Goal: Information Seeking & Learning: Learn about a topic

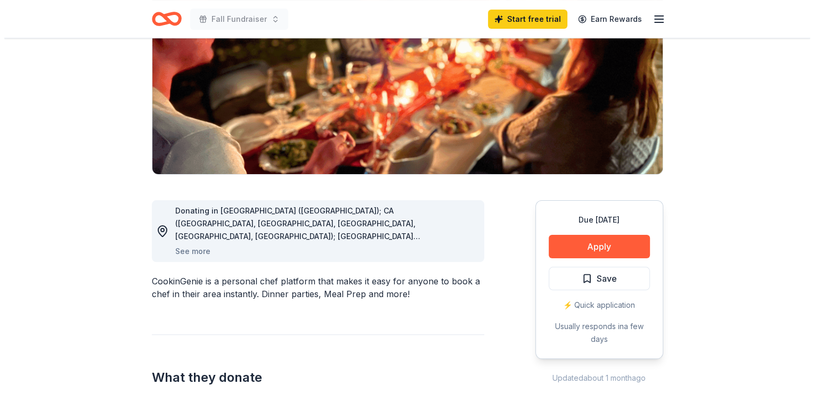
scroll to position [170, 0]
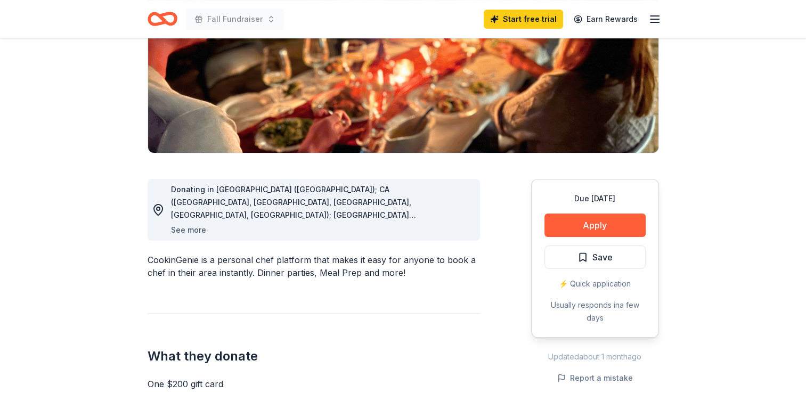
click at [193, 228] on button "See more" at bounding box center [188, 230] width 35 height 13
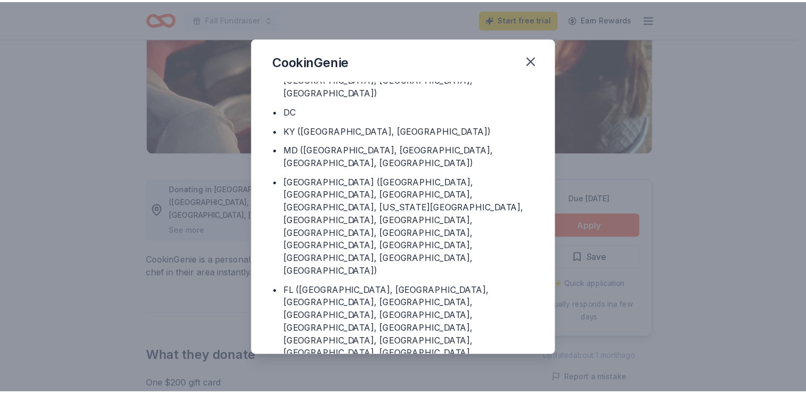
scroll to position [102, 0]
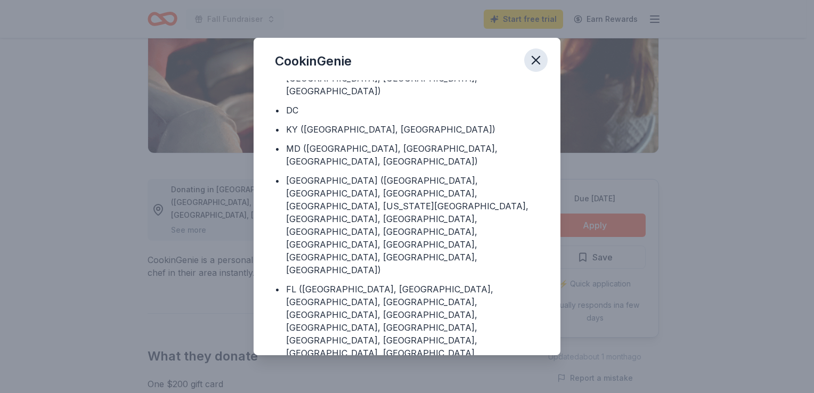
click at [537, 62] on icon "button" at bounding box center [535, 60] width 15 height 15
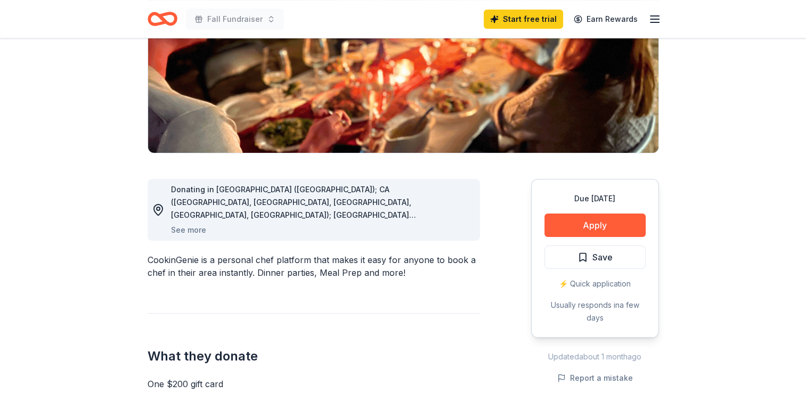
click at [151, 23] on icon "Home" at bounding box center [157, 18] width 17 height 11
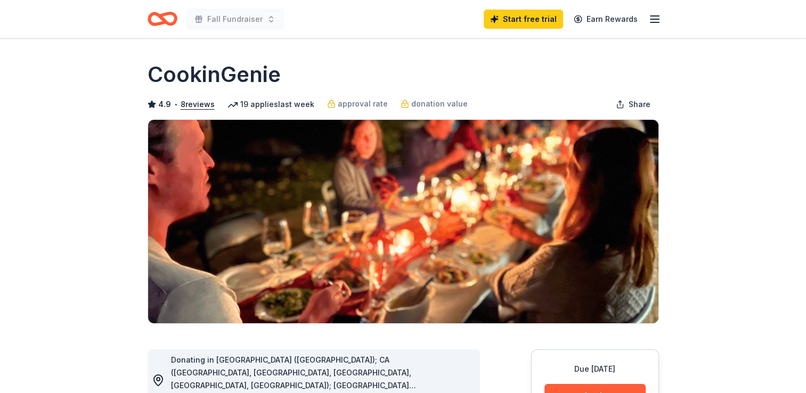
scroll to position [170, 0]
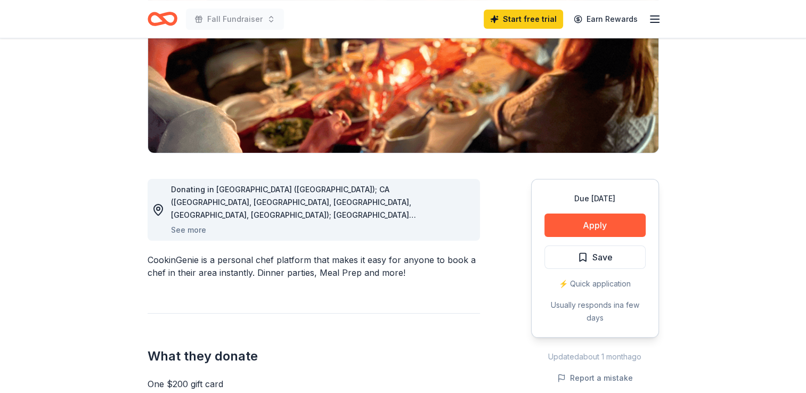
click at [173, 23] on icon "Home" at bounding box center [167, 18] width 17 height 11
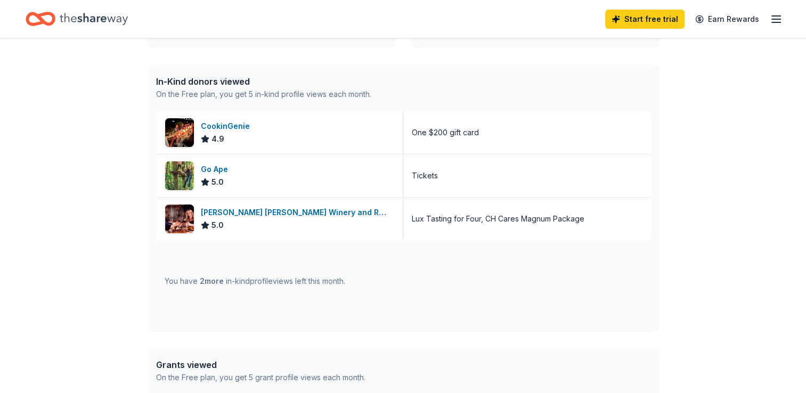
scroll to position [256, 0]
click at [136, 157] on div "👋 Hi Amy In-Kind Create new event Fall Fundraiser Oct 09, 2025 • Geneva, OH Vie…" at bounding box center [403, 155] width 545 height 744
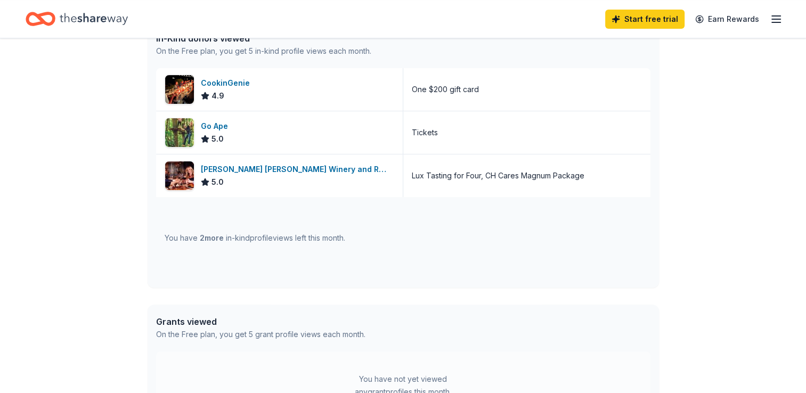
scroll to position [320, 0]
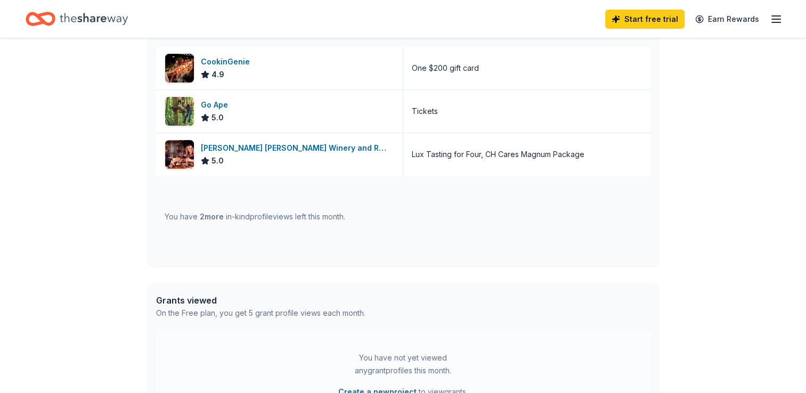
click at [132, 248] on div "👋 Hi Amy In-Kind Create new event Fall Fundraiser Oct 09, 2025 • Geneva, OH Vie…" at bounding box center [403, 91] width 545 height 744
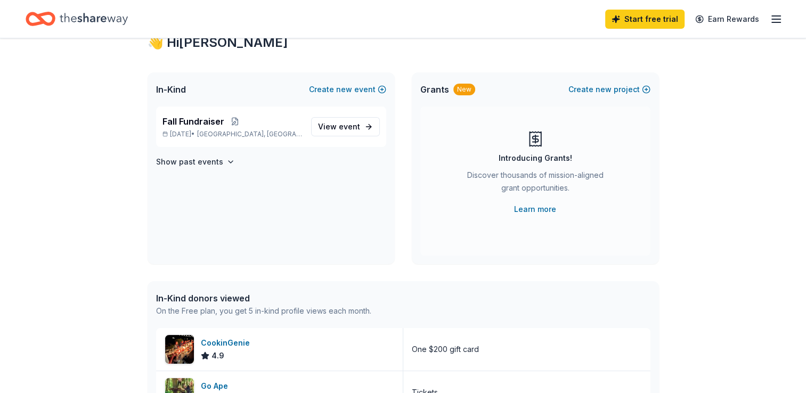
scroll to position [39, 0]
click at [533, 210] on link "Learn more" at bounding box center [535, 208] width 42 height 13
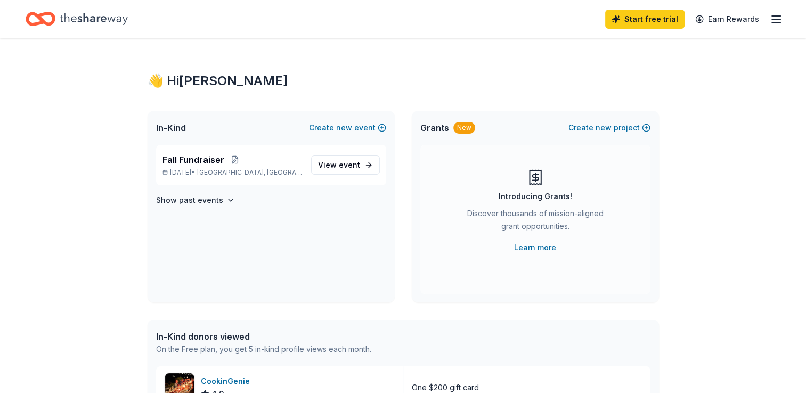
click at [443, 127] on span "Grants" at bounding box center [434, 127] width 29 height 13
click at [518, 248] on link "Learn more" at bounding box center [535, 247] width 42 height 13
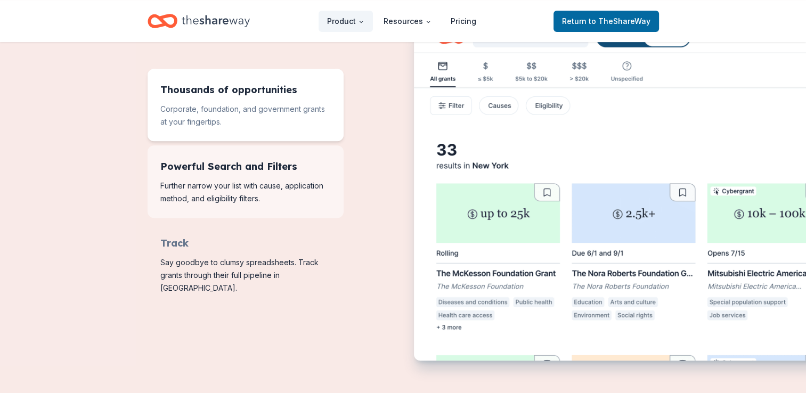
scroll to position [447, 0]
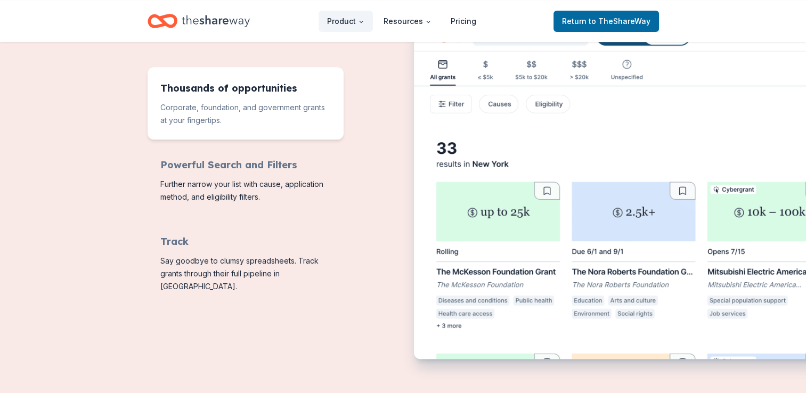
click at [374, 221] on div "Corporate, foundation, and government grants at your fingertips." at bounding box center [510, 188] width 298 height 341
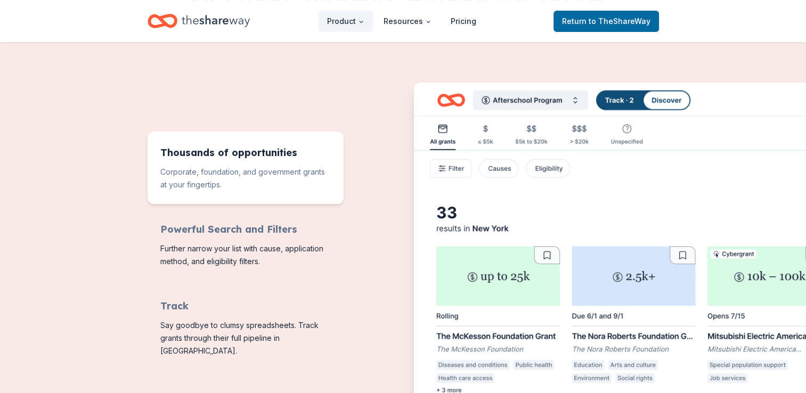
scroll to position [384, 0]
click at [447, 172] on img "Features for running your books" at bounding box center [648, 254] width 469 height 345
click at [447, 166] on img "Features for running your books" at bounding box center [648, 254] width 469 height 345
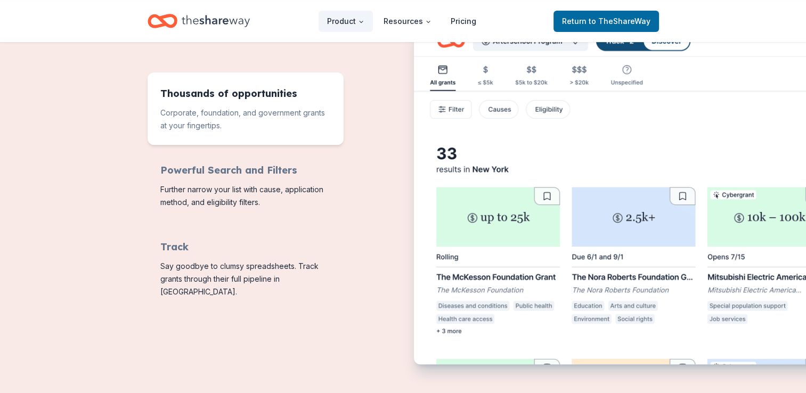
scroll to position [447, 0]
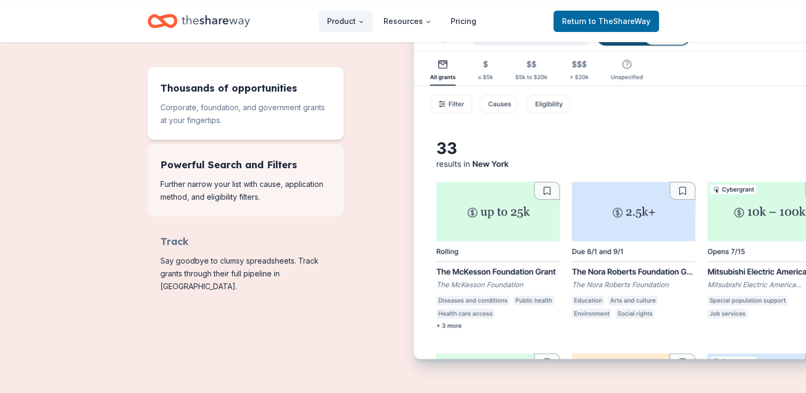
click at [283, 189] on span "Features for running your books" at bounding box center [246, 180] width 196 height 72
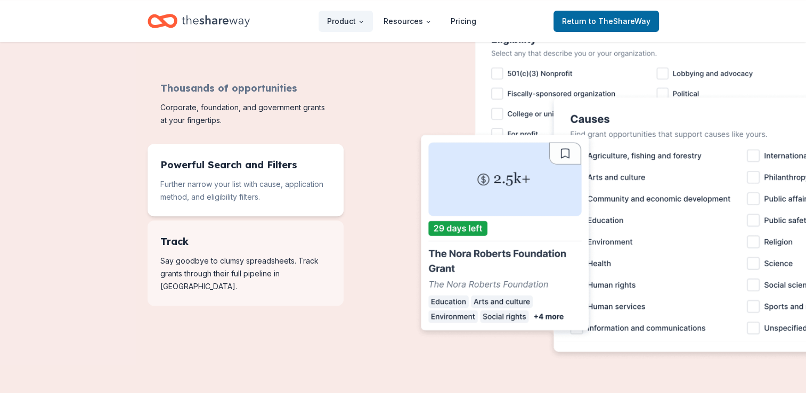
click at [284, 249] on span "Features for running your books" at bounding box center [246, 263] width 196 height 85
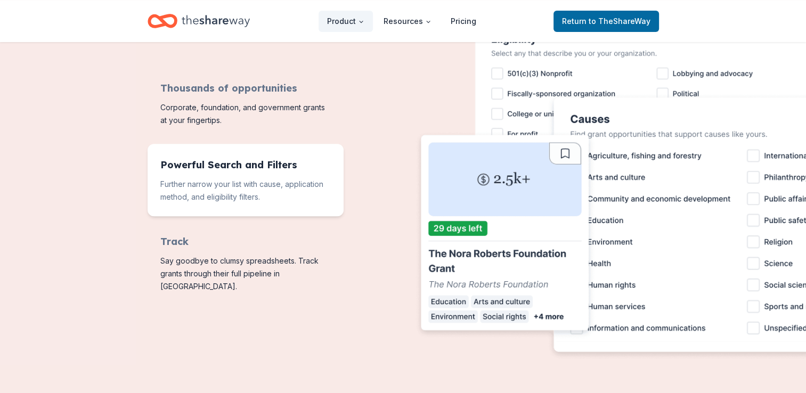
click at [370, 130] on div "Further narrow your list with cause, application method, and eligibility filter…" at bounding box center [510, 188] width 298 height 341
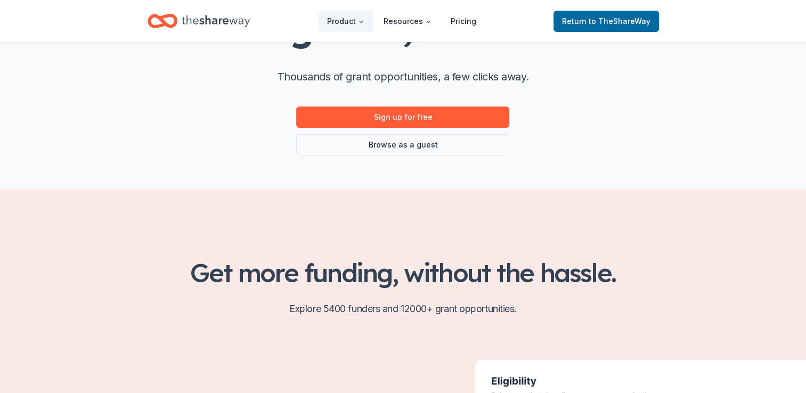
scroll to position [107, 0]
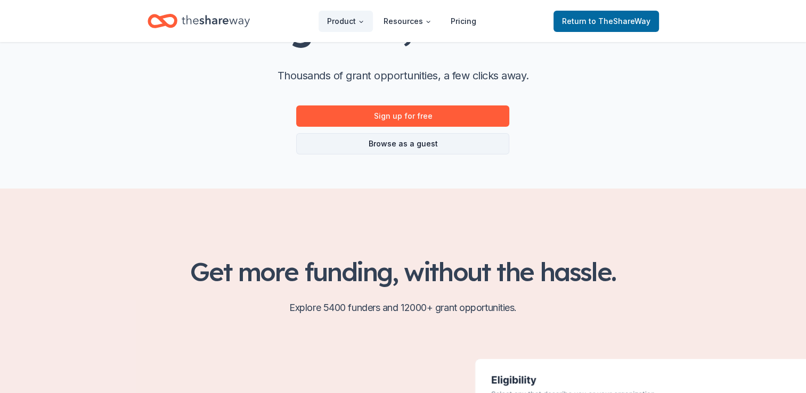
click at [374, 142] on link "Browse as a guest" at bounding box center [402, 143] width 213 height 21
click at [355, 149] on link "Browse as a guest" at bounding box center [402, 143] width 213 height 21
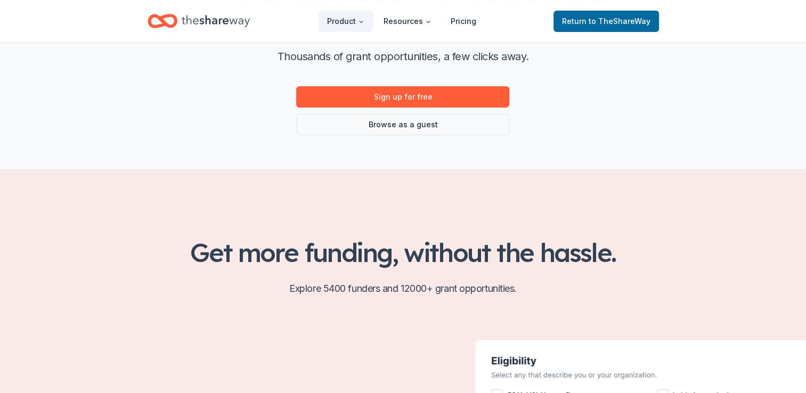
scroll to position [128, 0]
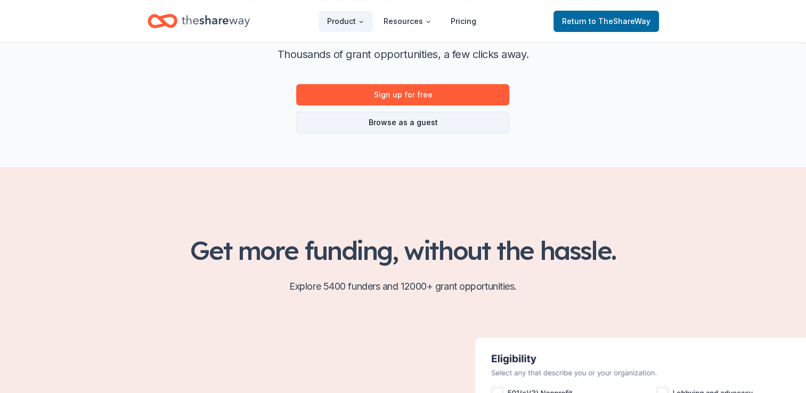
click at [396, 121] on link "Browse as a guest" at bounding box center [402, 122] width 213 height 21
click at [388, 125] on link "Browse as a guest" at bounding box center [402, 122] width 213 height 21
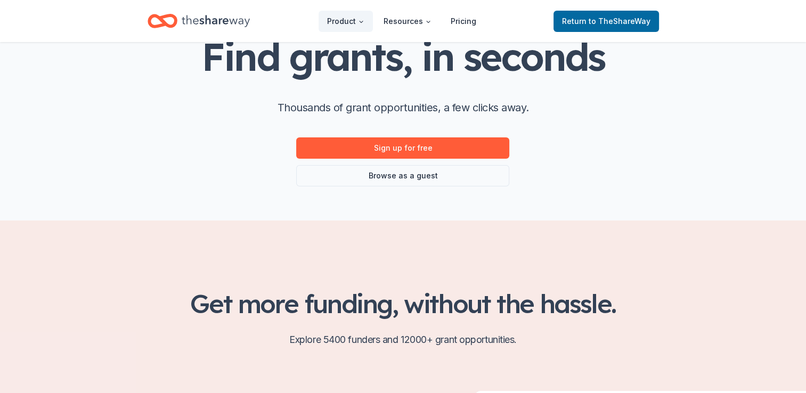
scroll to position [0, 0]
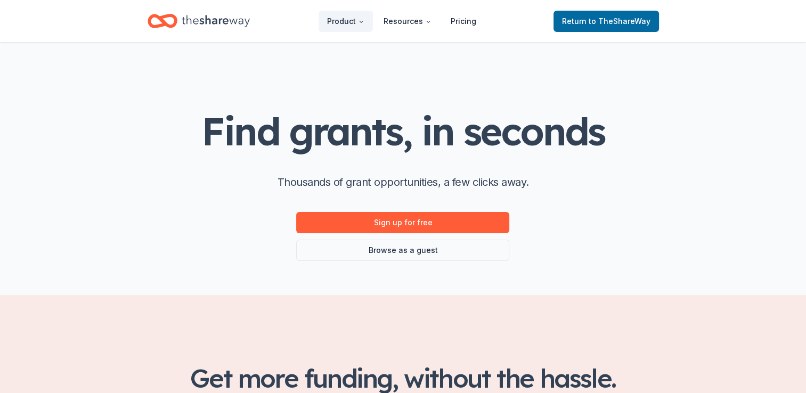
click at [220, 27] on icon "Home" at bounding box center [216, 21] width 68 height 22
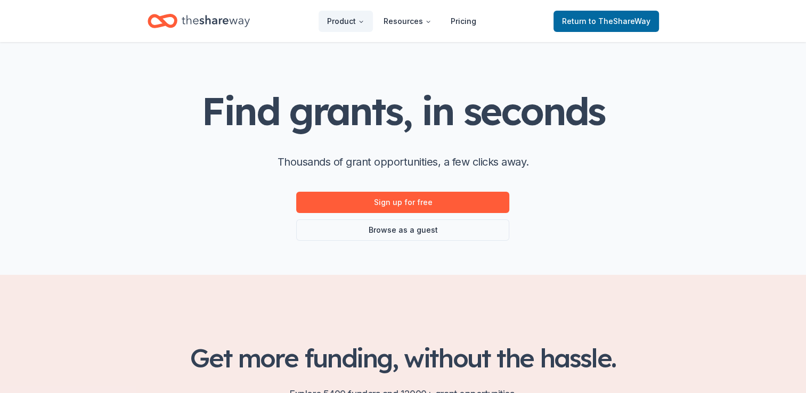
scroll to position [21, 0]
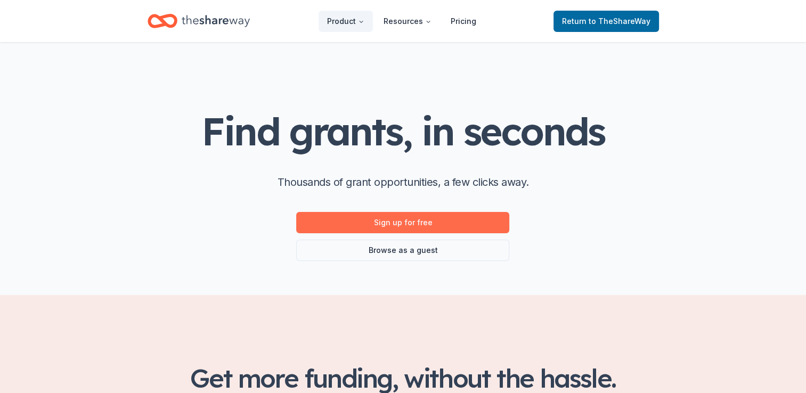
scroll to position [21, 0]
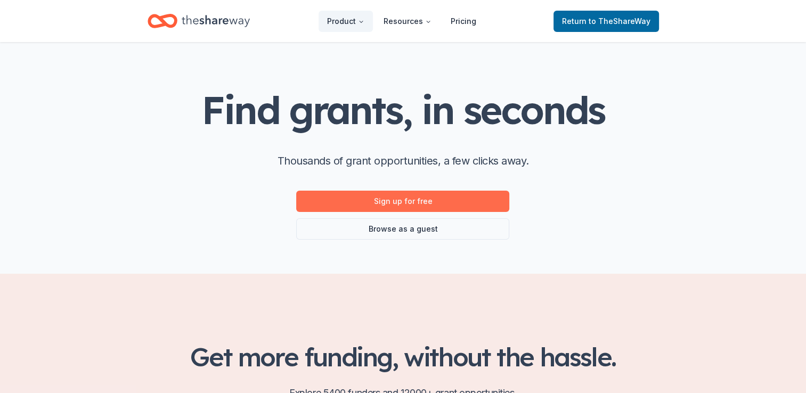
click at [398, 203] on link "Sign up for free" at bounding box center [402, 201] width 213 height 21
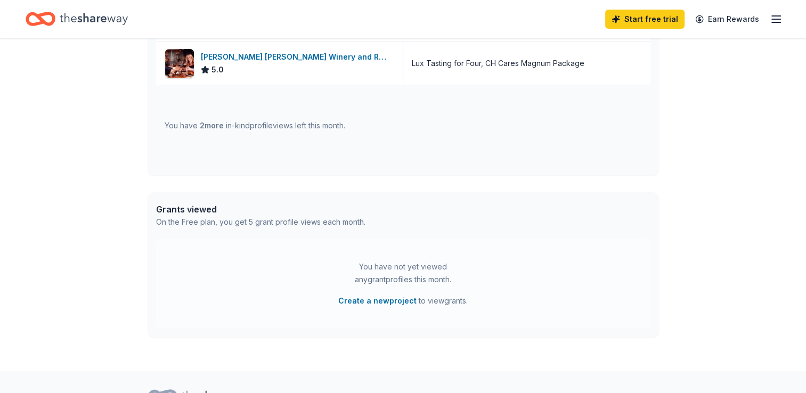
scroll to position [316, 0]
